Goal: Information Seeking & Learning: Understand process/instructions

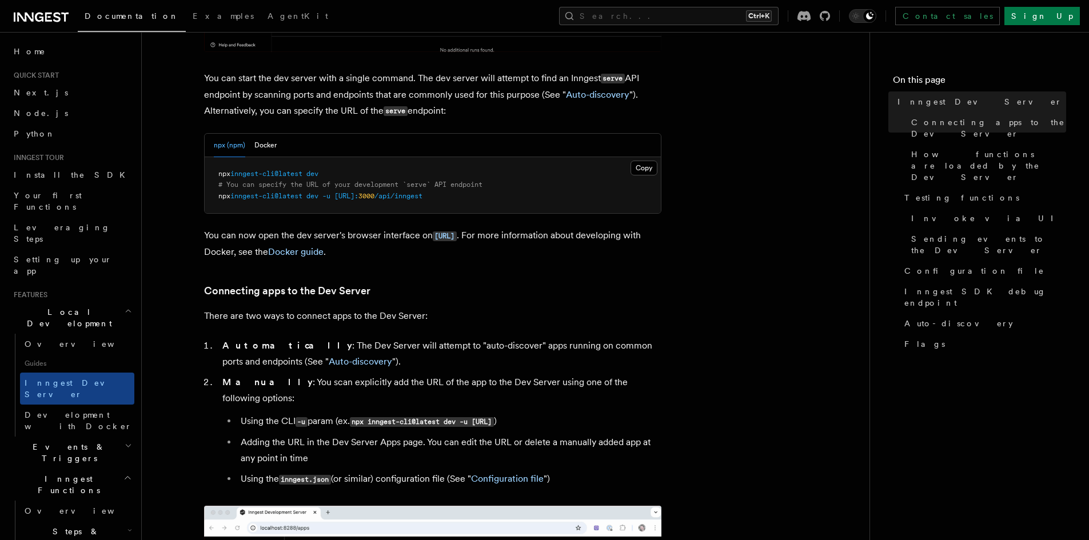
scroll to position [514, 0]
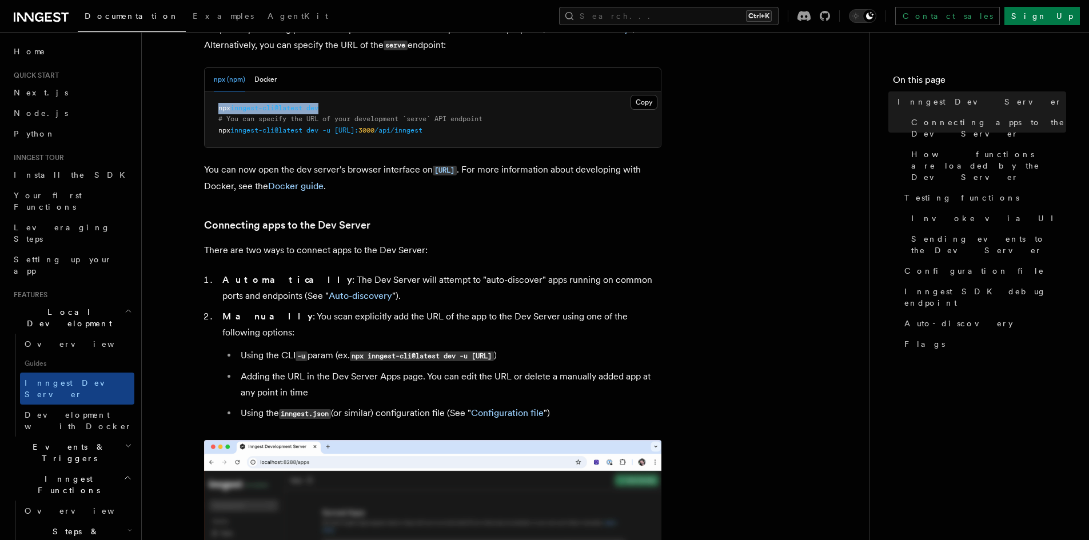
drag, startPoint x: 334, startPoint y: 109, endPoint x: 213, endPoint y: 111, distance: 120.6
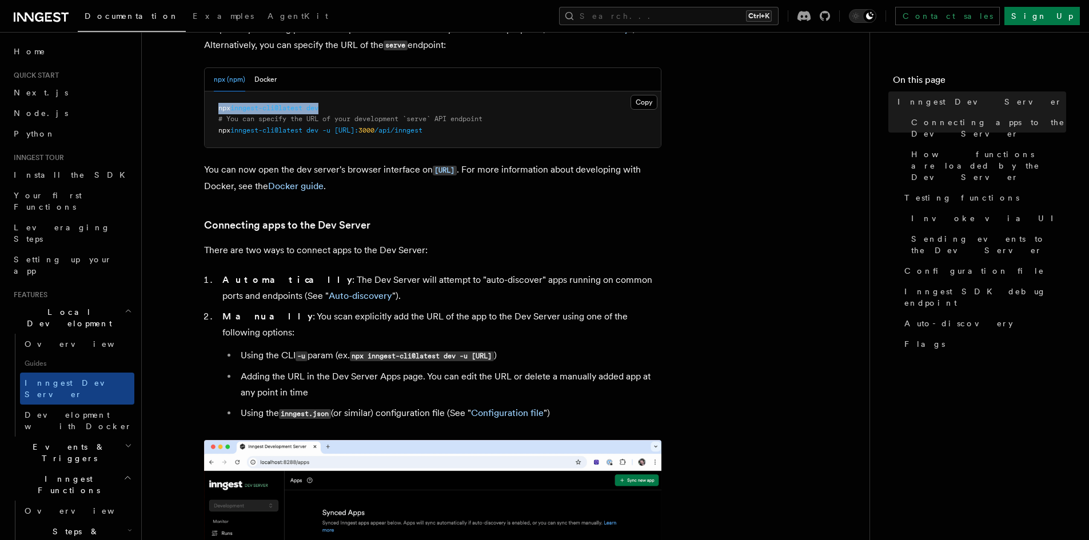
click at [213, 111] on pre "npx inngest-cli@latest dev # You can specify the URL of your development `serve…" at bounding box center [433, 119] width 456 height 57
copy span "npx inngest-cli@latest dev"
